Goal: Transaction & Acquisition: Purchase product/service

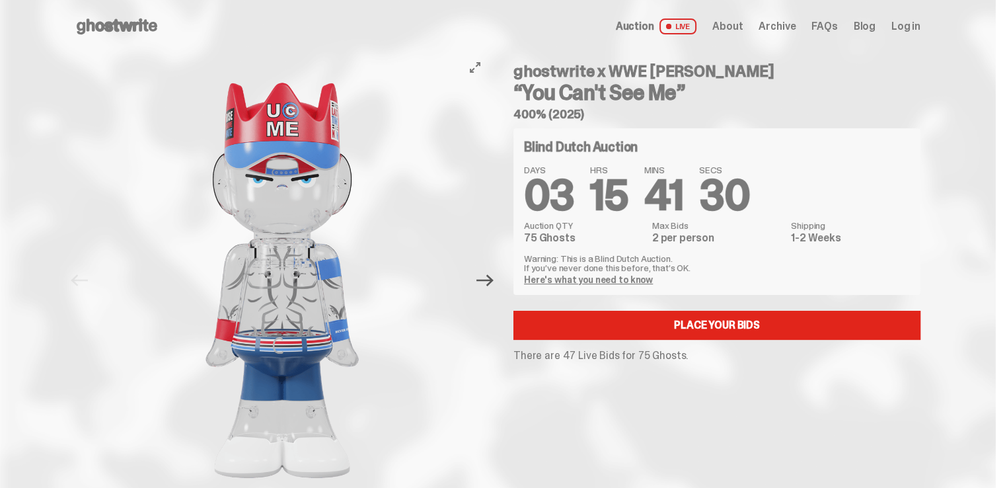
click at [494, 286] on icon "Next" at bounding box center [485, 280] width 17 height 17
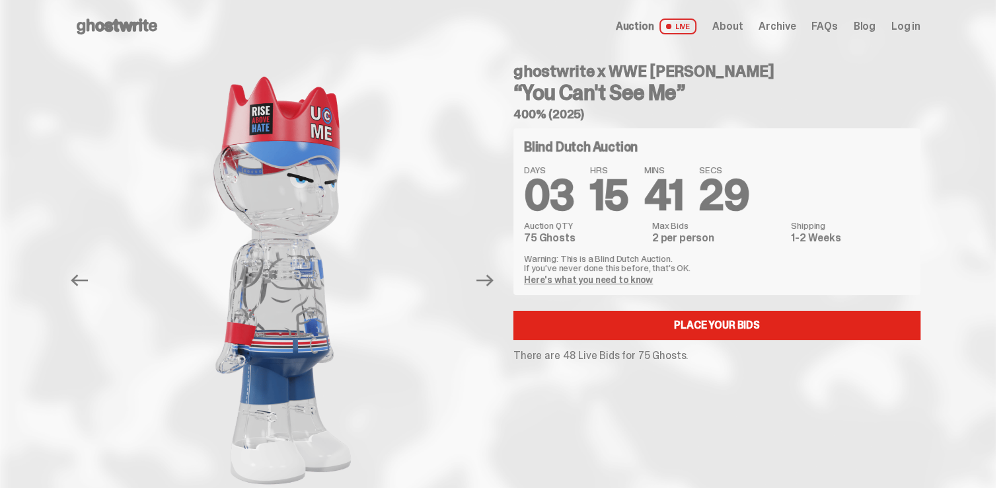
click at [494, 286] on icon "Next" at bounding box center [485, 280] width 17 height 17
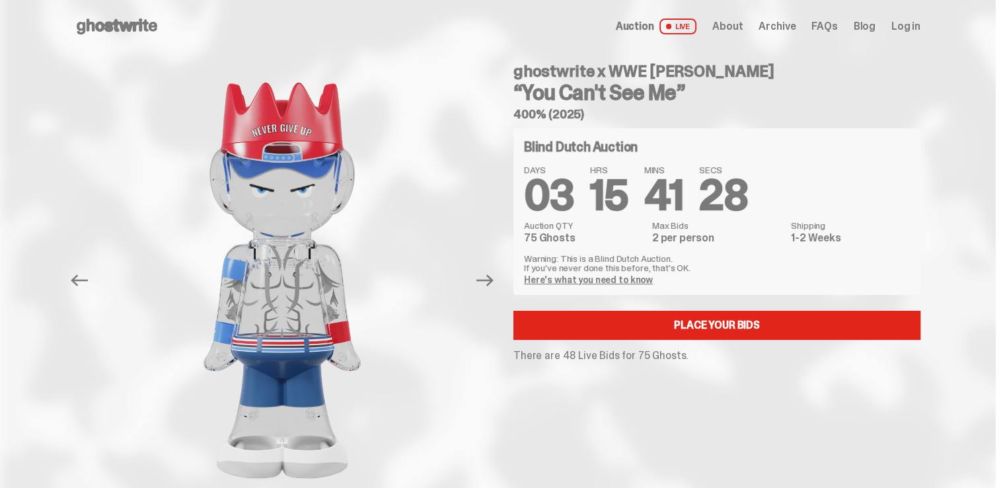
click at [494, 286] on icon "Next" at bounding box center [485, 280] width 17 height 17
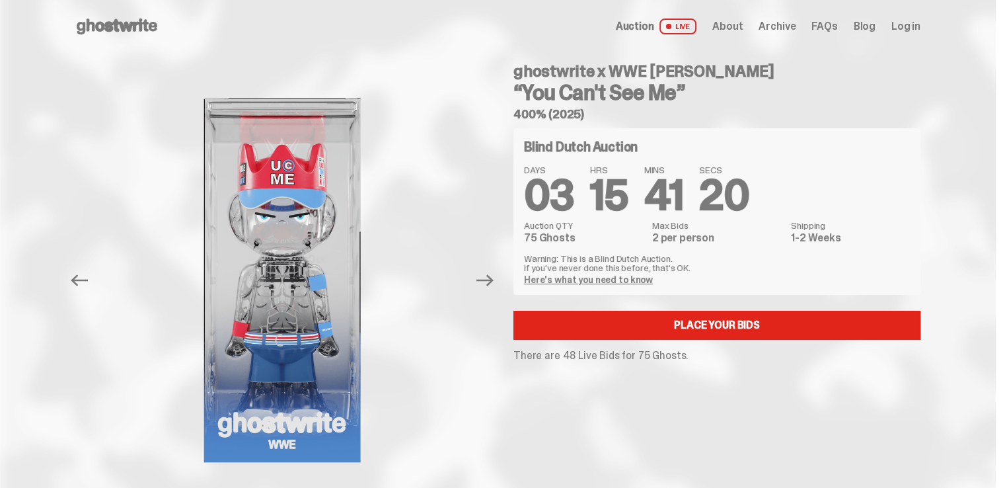
click at [494, 286] on icon "Next" at bounding box center [485, 280] width 17 height 17
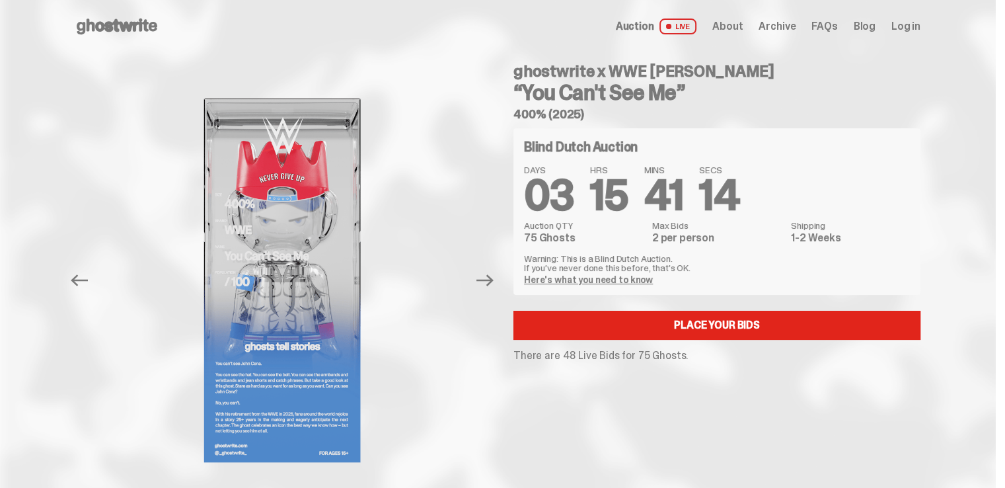
click at [595, 282] on link "Here's what you need to know" at bounding box center [588, 280] width 129 height 12
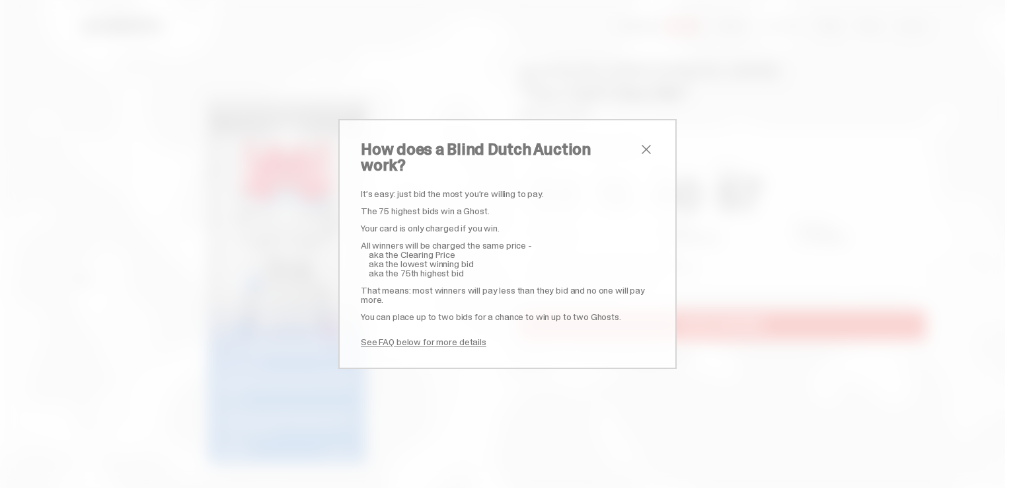
click at [645, 154] on span "close" at bounding box center [647, 149] width 16 height 16
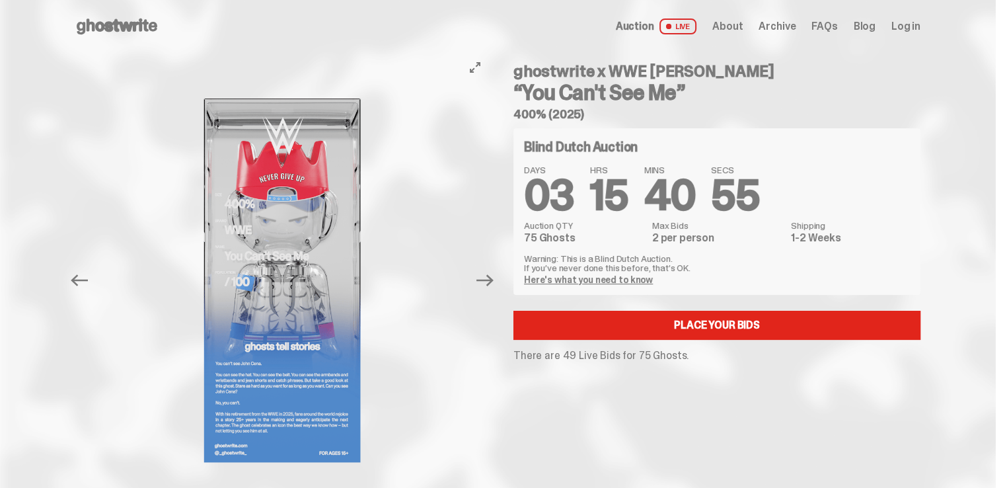
click at [487, 289] on button "Next" at bounding box center [485, 280] width 29 height 29
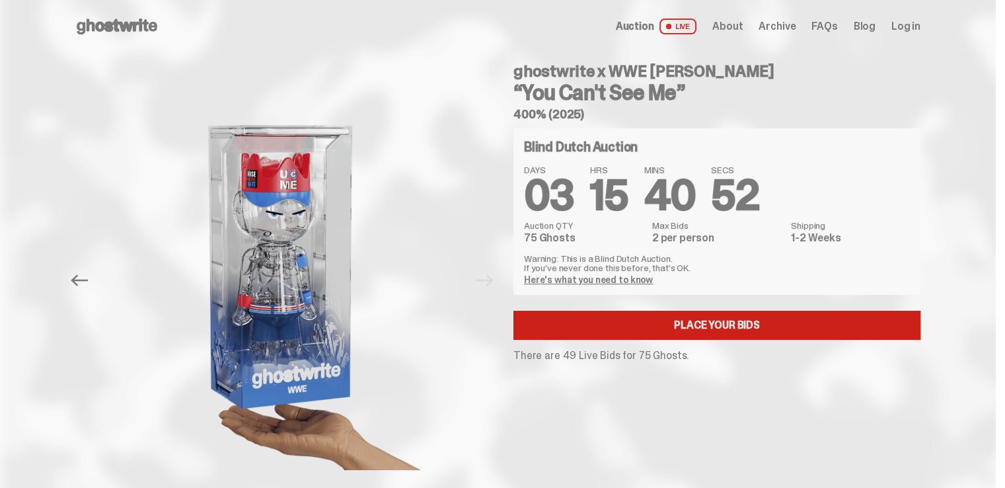
click at [727, 324] on link "Place your Bids" at bounding box center [717, 325] width 407 height 29
